Goal: Obtain resource: Obtain resource

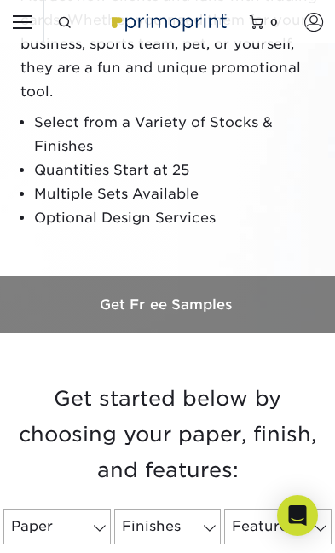
scroll to position [192, 0]
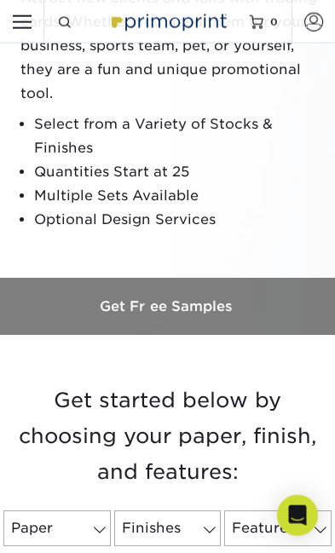
click at [140, 313] on h3 "Get Free Samples" at bounding box center [167, 306] width 335 height 16
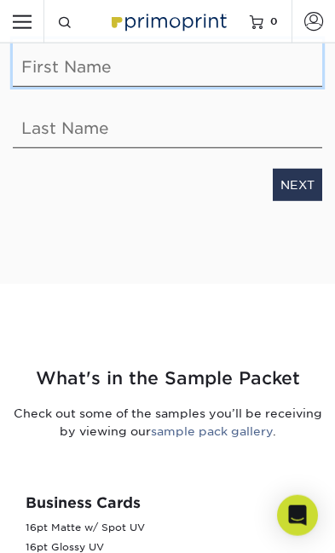
click at [42, 72] on input "text" at bounding box center [167, 62] width 309 height 48
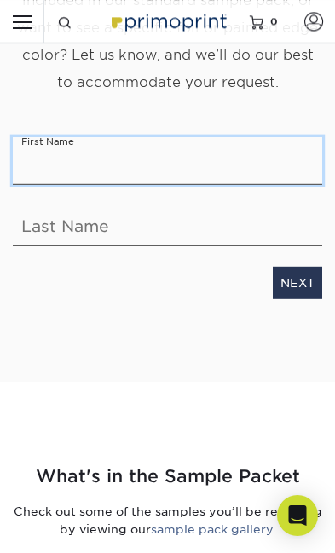
type input "Scott"
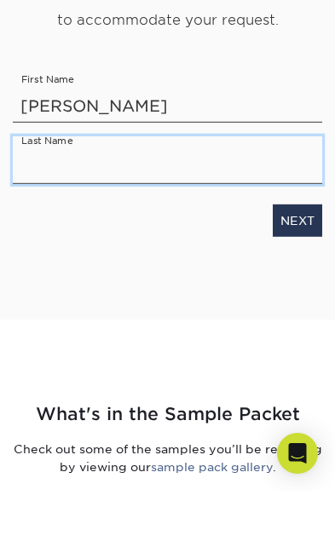
type input "Cunningham"
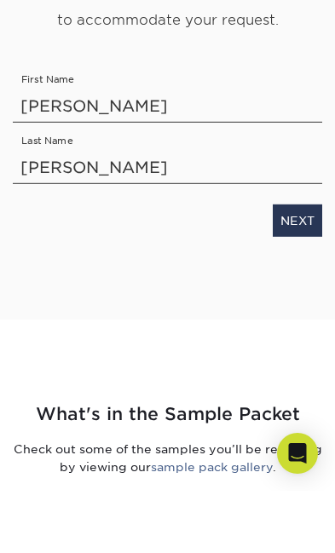
scroll to position [482, 0]
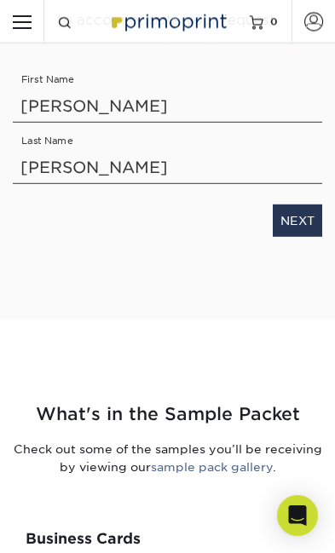
click at [299, 218] on link "NEXT" at bounding box center [296, 219] width 49 height 32
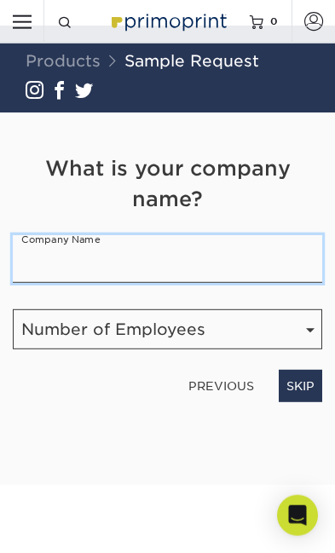
scroll to position [0, 0]
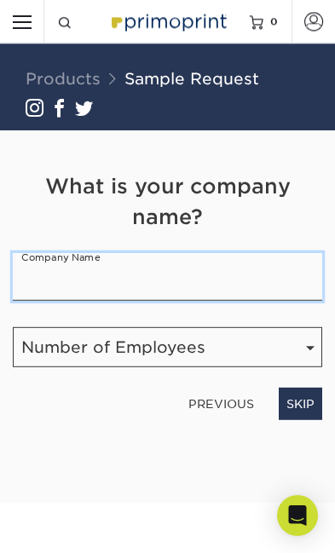
click at [55, 267] on input "text" at bounding box center [167, 277] width 309 height 48
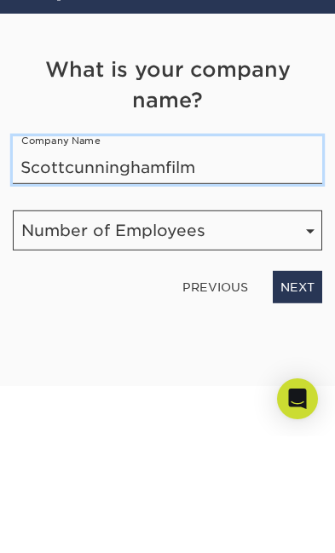
type input "Scottcunninghamfilm"
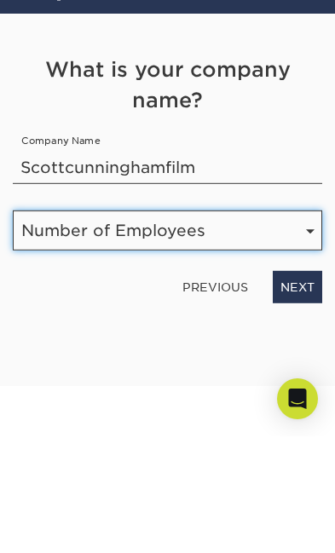
click at [59, 327] on select "Number of Employees Self-employed 1-10 employees 11-50 employees 51-200 employe…" at bounding box center [167, 347] width 309 height 40
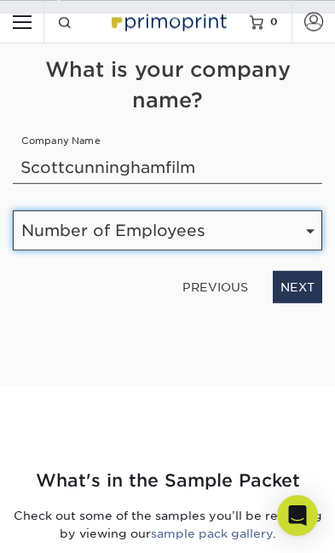
select select "1-10"
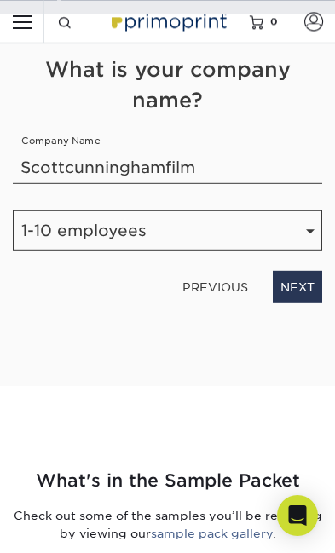
click at [300, 277] on link "NEXT" at bounding box center [296, 287] width 49 height 32
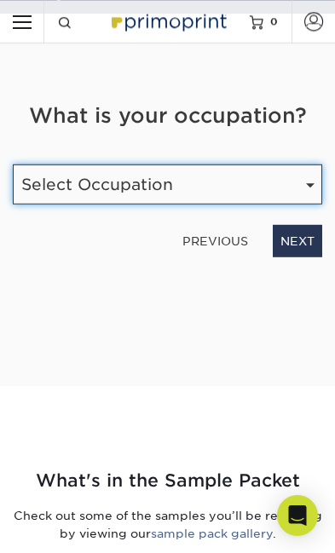
click at [44, 180] on select "Select Occupation Agency Automotive Blogger Cleaning Services Construction Educ…" at bounding box center [167, 184] width 309 height 40
select select "Marketing"
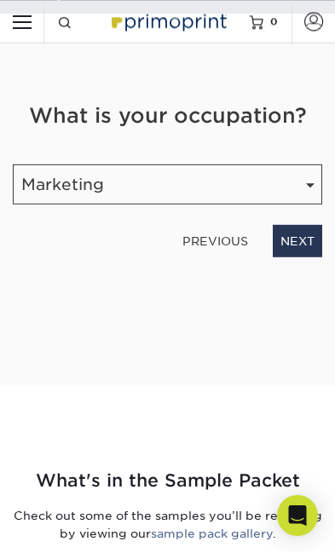
click at [304, 238] on link "NEXT" at bounding box center [296, 241] width 49 height 32
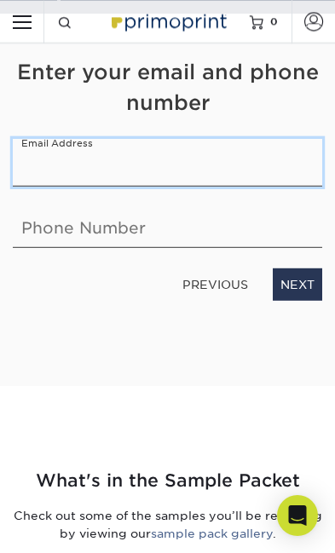
click at [55, 173] on input "email" at bounding box center [167, 163] width 309 height 48
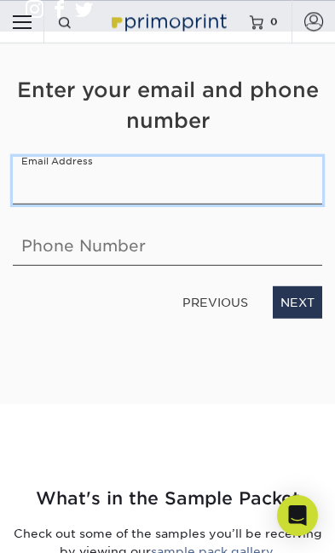
scroll to position [99, 0]
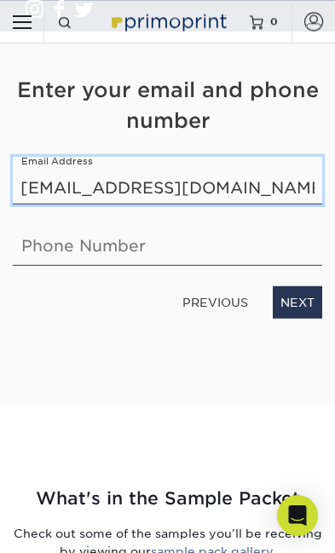
type input "photocityusa@aol.com"
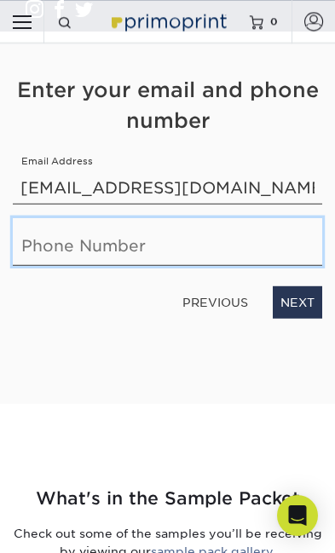
click at [63, 232] on input "text" at bounding box center [167, 242] width 309 height 48
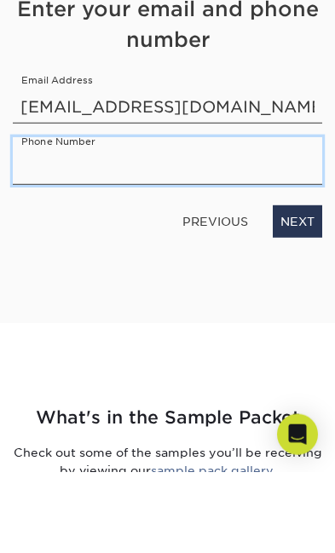
type input "4042164176"
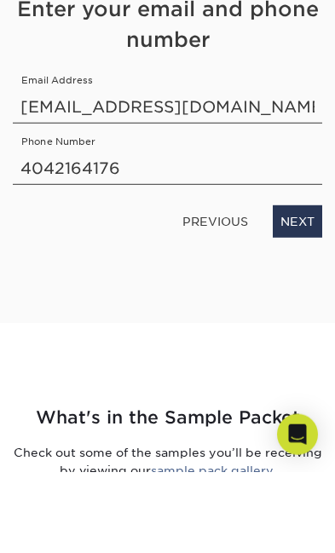
scroll to position [180, 0]
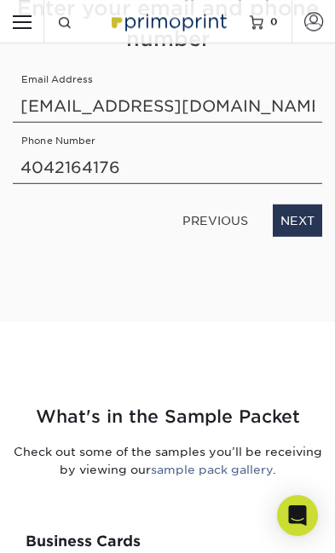
click at [297, 215] on link "NEXT" at bounding box center [296, 220] width 49 height 32
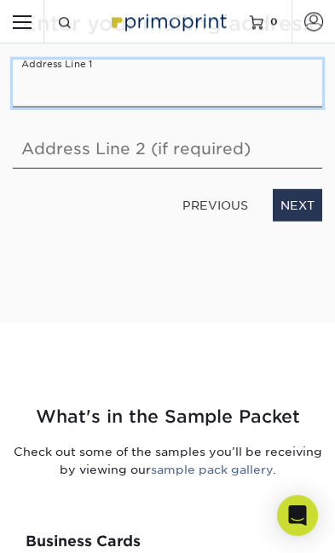
click at [60, 66] on input "text" at bounding box center [167, 84] width 309 height 48
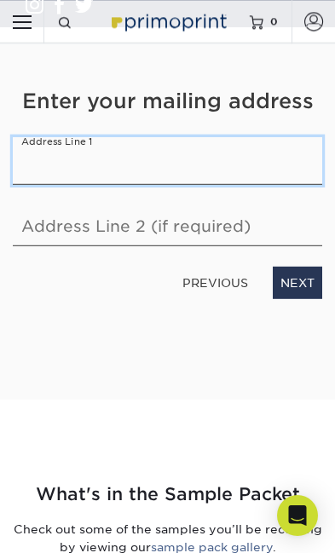
type input "2900 delk Rd"
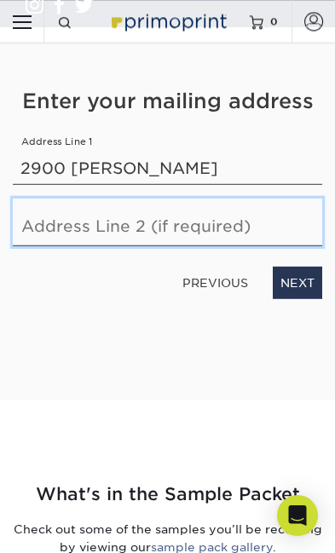
type input "#700"
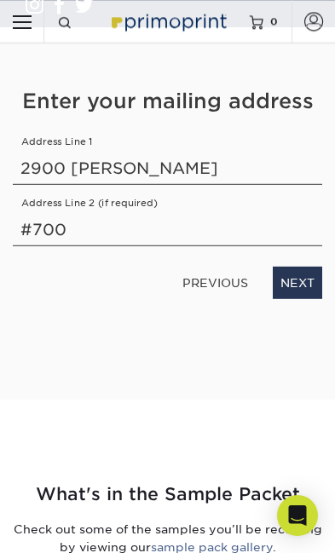
click at [300, 278] on link "NEXT" at bounding box center [296, 282] width 49 height 32
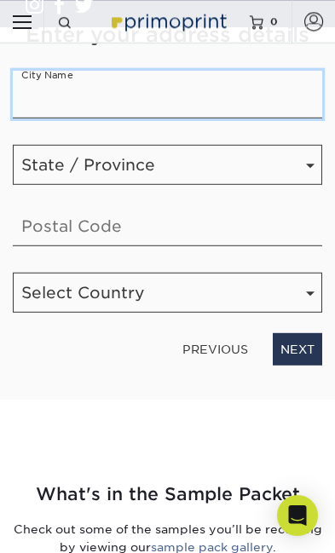
click at [49, 72] on input "text" at bounding box center [167, 95] width 309 height 48
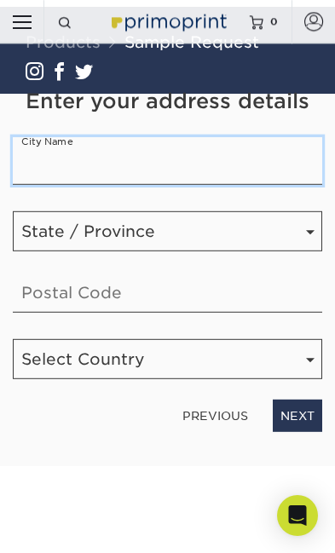
type input "Marietta"
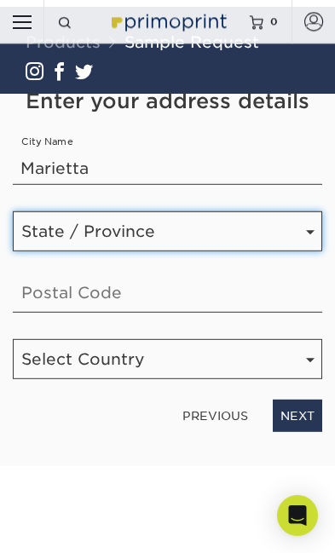
select select "GA"
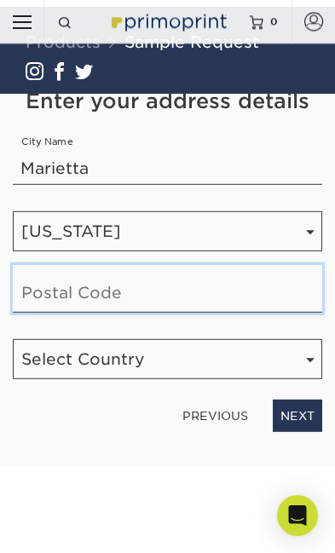
type input "30067"
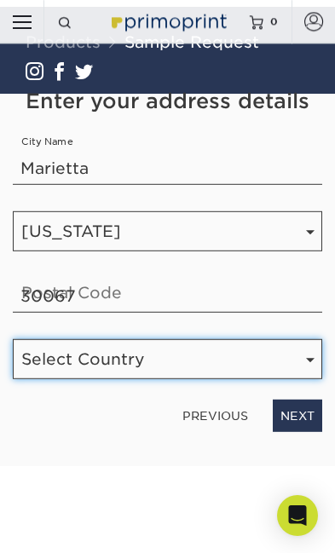
select select "US"
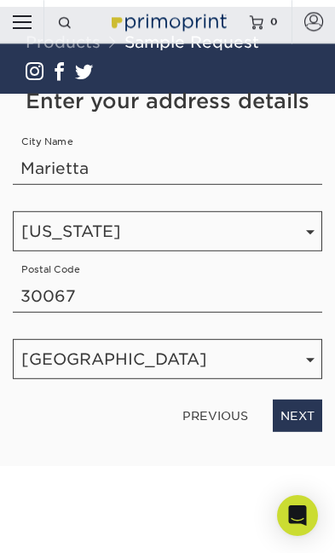
click at [306, 409] on link "NEXT" at bounding box center [296, 415] width 49 height 32
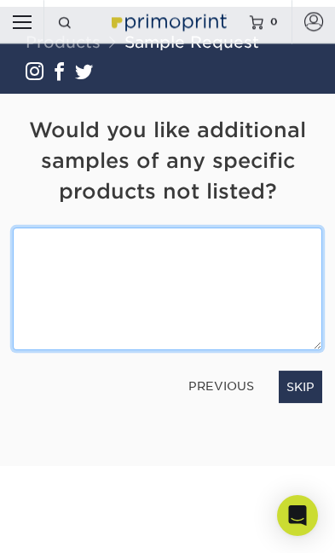
click at [62, 266] on textarea at bounding box center [167, 288] width 309 height 122
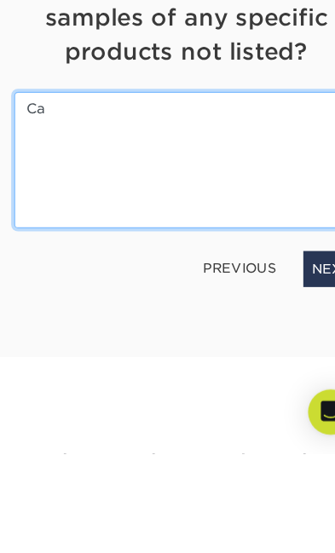
type textarea "C"
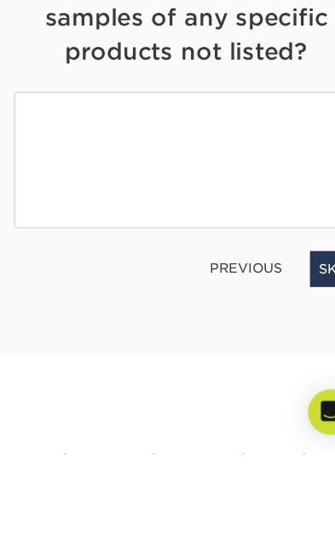
click at [296, 370] on link "SKIP" at bounding box center [299, 386] width 43 height 32
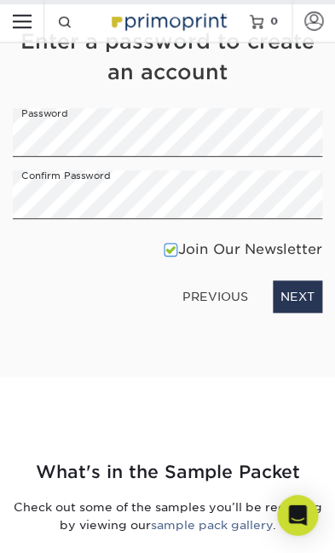
scroll to position [78, 0]
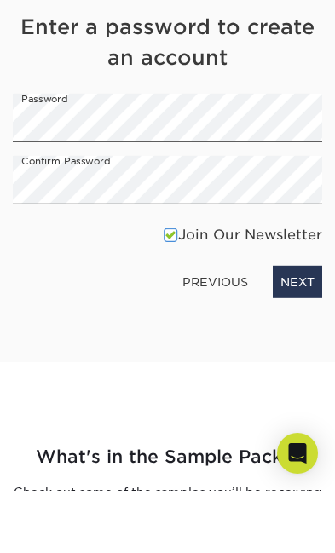
click at [298, 328] on link "NEXT" at bounding box center [296, 344] width 49 height 32
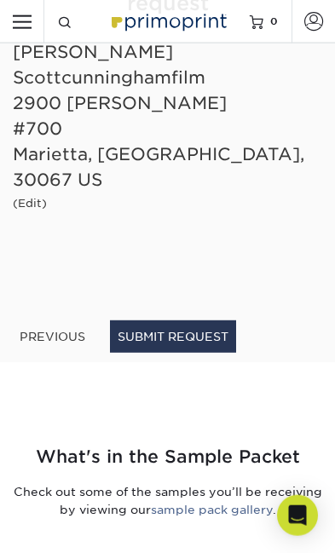
scroll to position [141, 0]
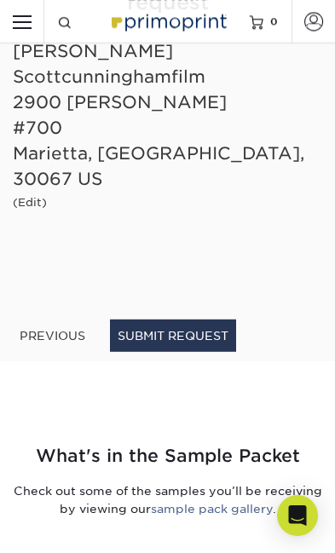
click at [166, 333] on button "SUBMIT REQUEST" at bounding box center [173, 335] width 126 height 32
